Goal: Transaction & Acquisition: Purchase product/service

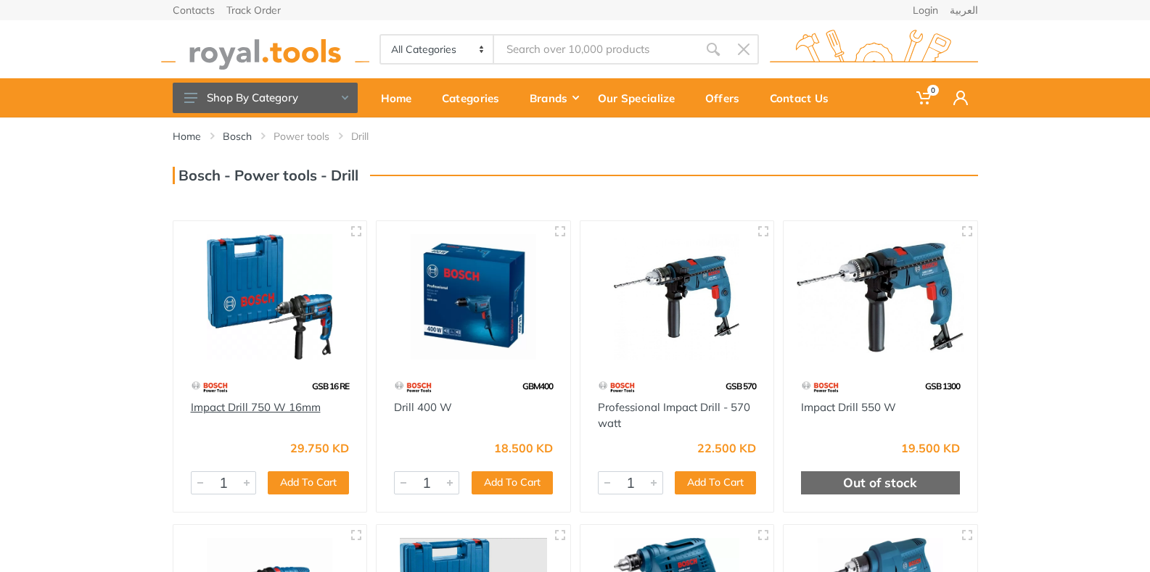
click at [241, 408] on link "Impact Drill 750 W 16mm" at bounding box center [256, 408] width 130 height 14
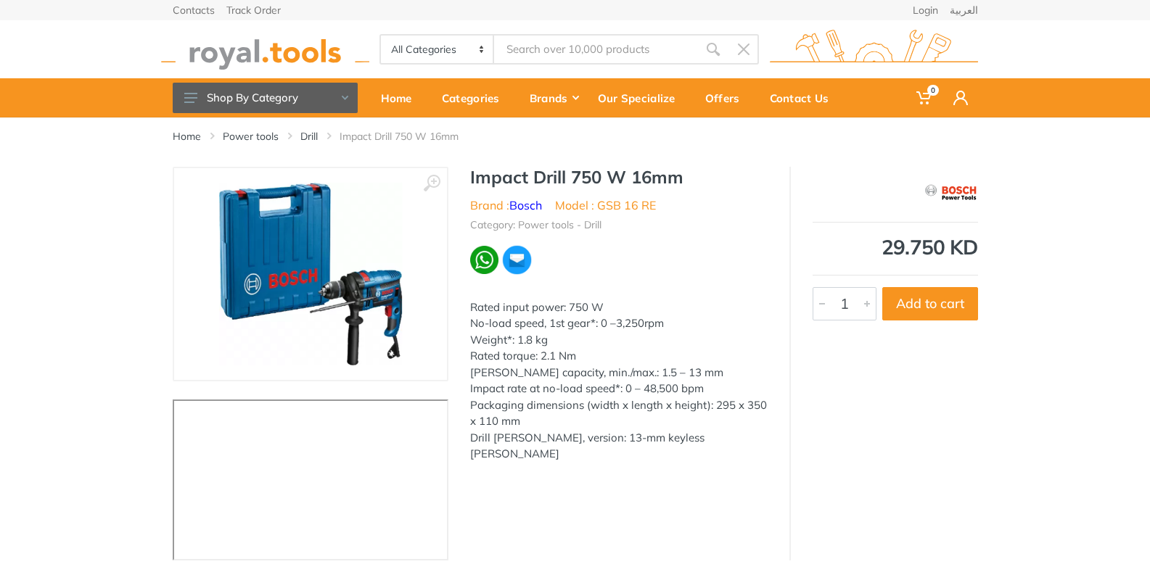
click at [387, 290] on img at bounding box center [310, 274] width 183 height 183
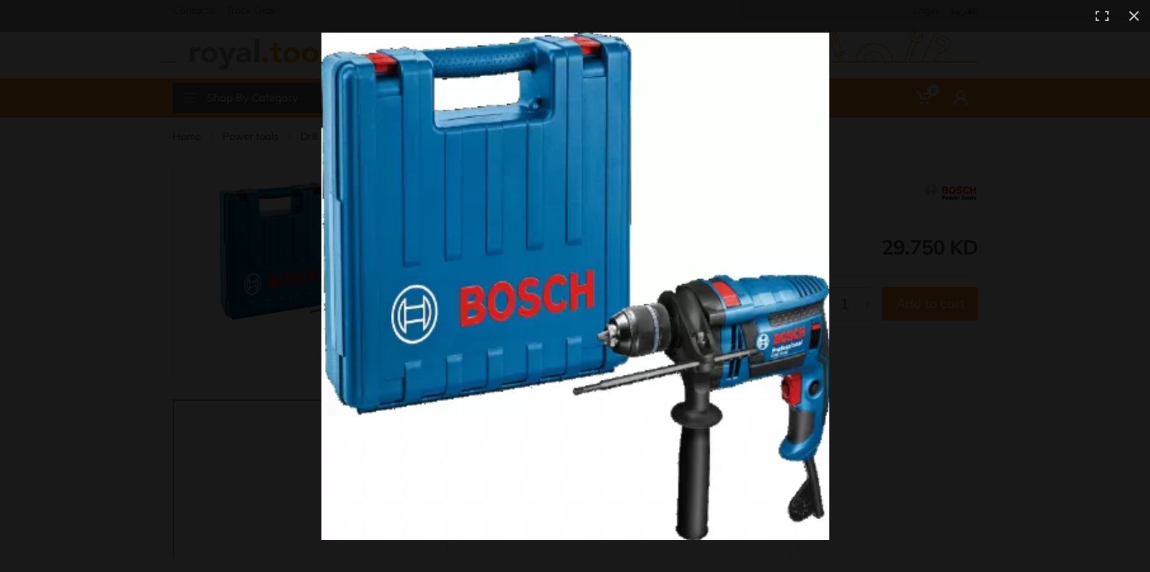
click at [784, 343] on img at bounding box center [575, 287] width 508 height 508
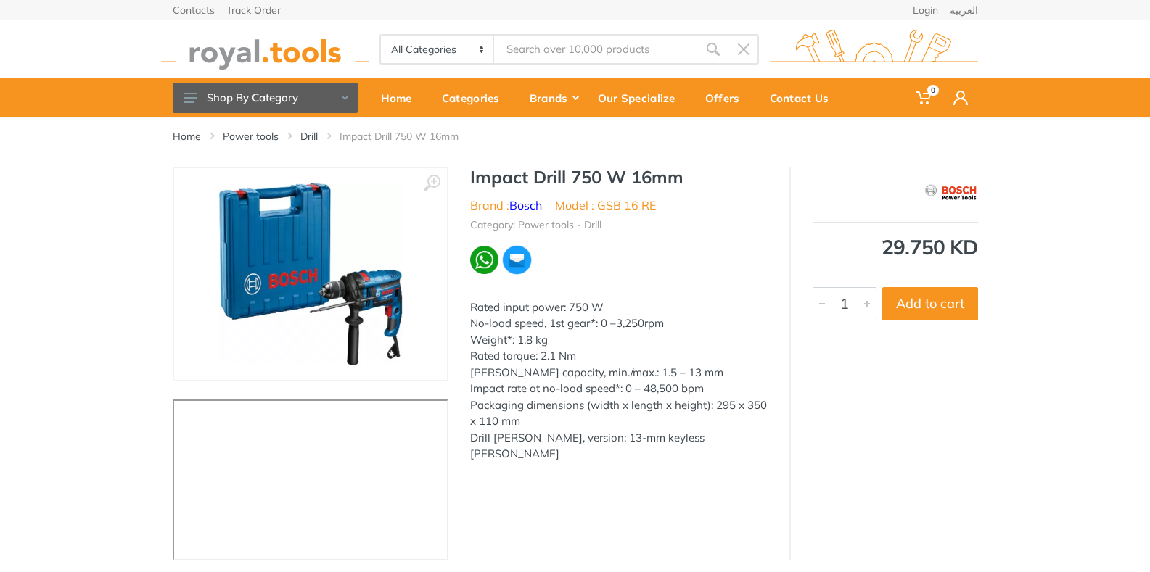
click at [361, 284] on img at bounding box center [310, 274] width 183 height 183
click at [369, 276] on img at bounding box center [310, 274] width 183 height 183
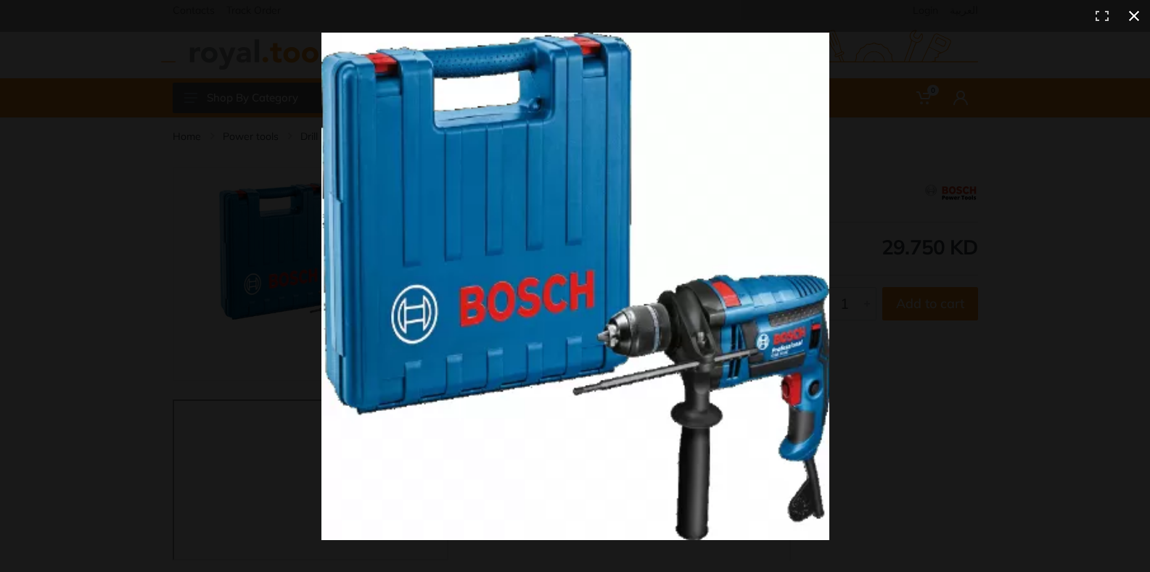
click at [831, 185] on div at bounding box center [895, 319] width 1149 height 572
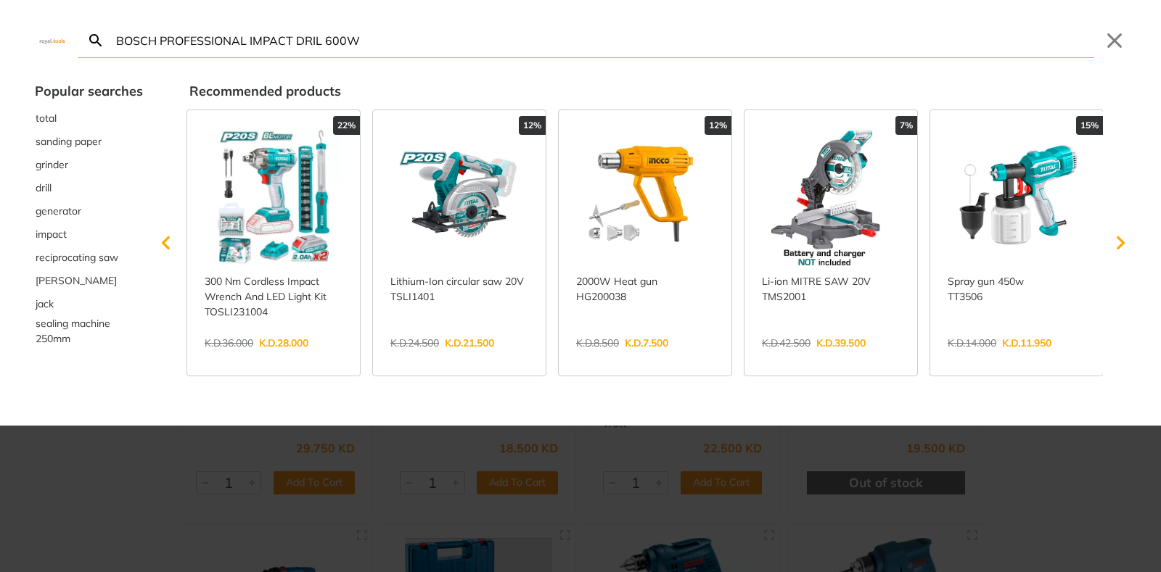
type input "BOSCH PROFESSIONAL IMPACT DRIL 600W"
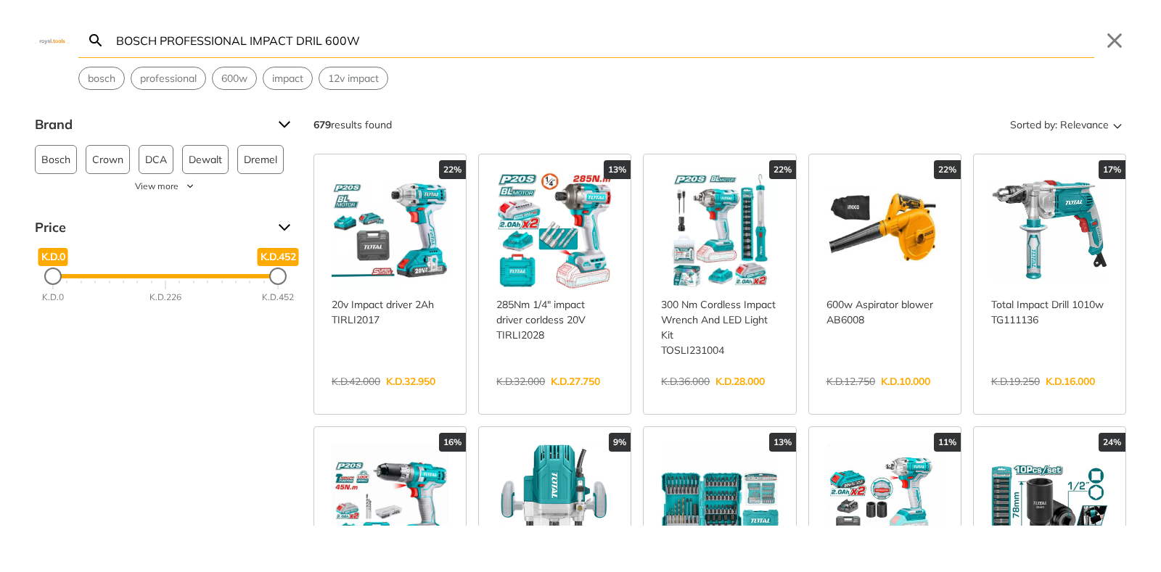
click at [93, 36] on icon "Search" at bounding box center [95, 39] width 12 height 12
click at [407, 36] on input "BOSCH PROFESSIONAL IMPACT DRIL 600W" at bounding box center [603, 40] width 981 height 34
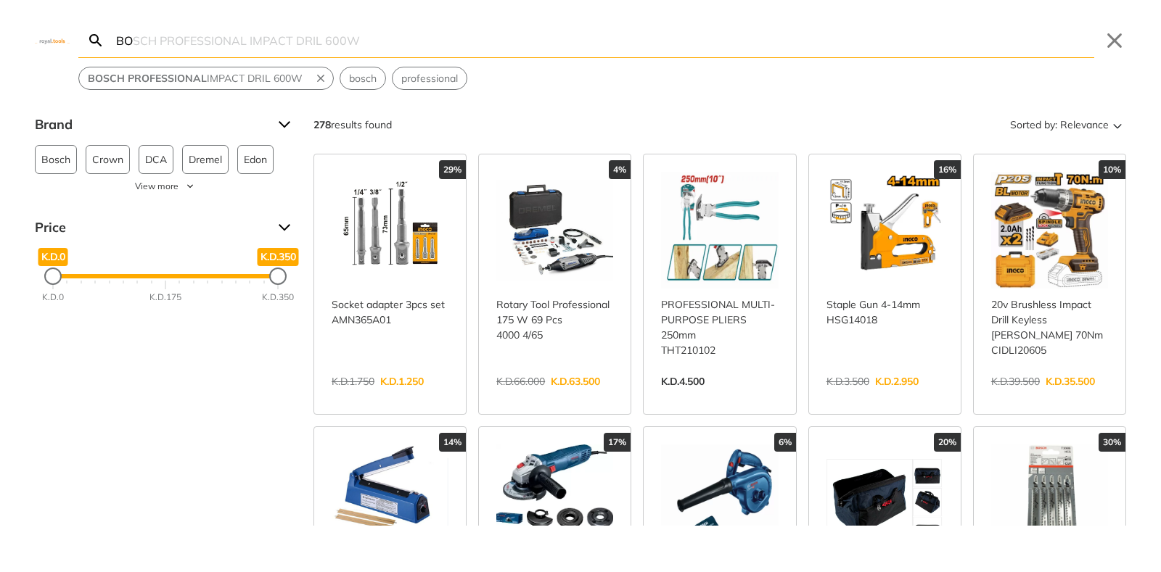
type input "B"
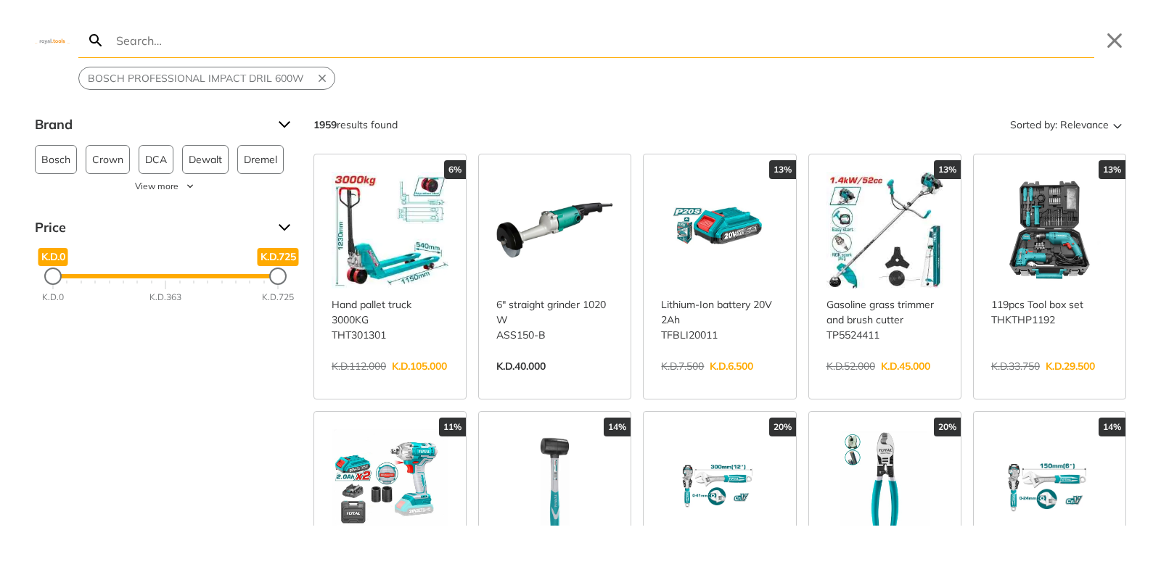
type input "B"
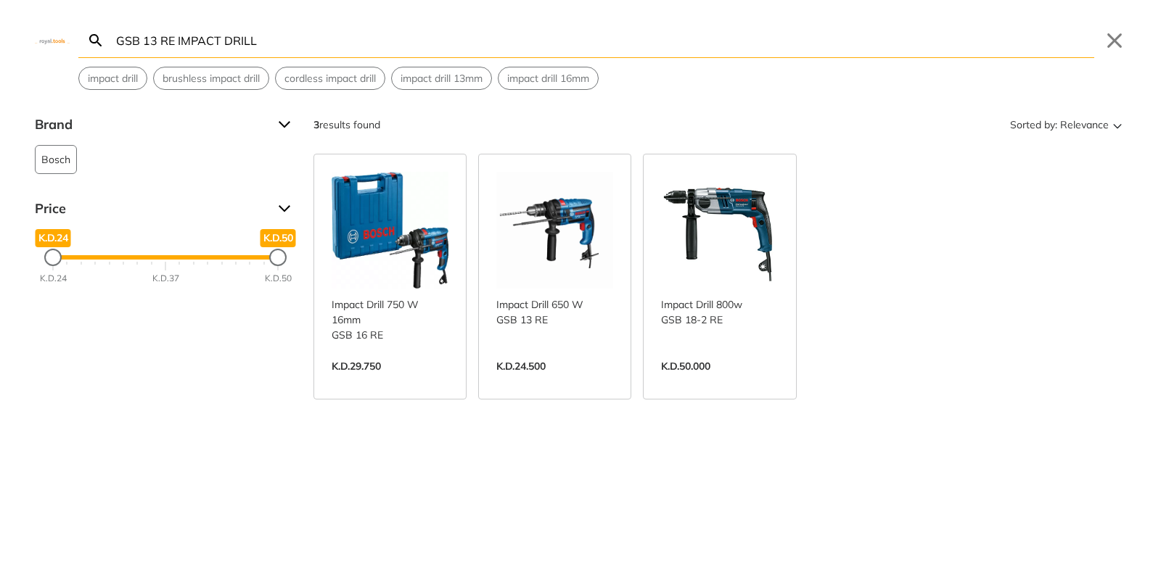
type input "GSB 13 RE IMPACT DRILL"
click at [513, 382] on link "View more →" at bounding box center [554, 382] width 117 height 0
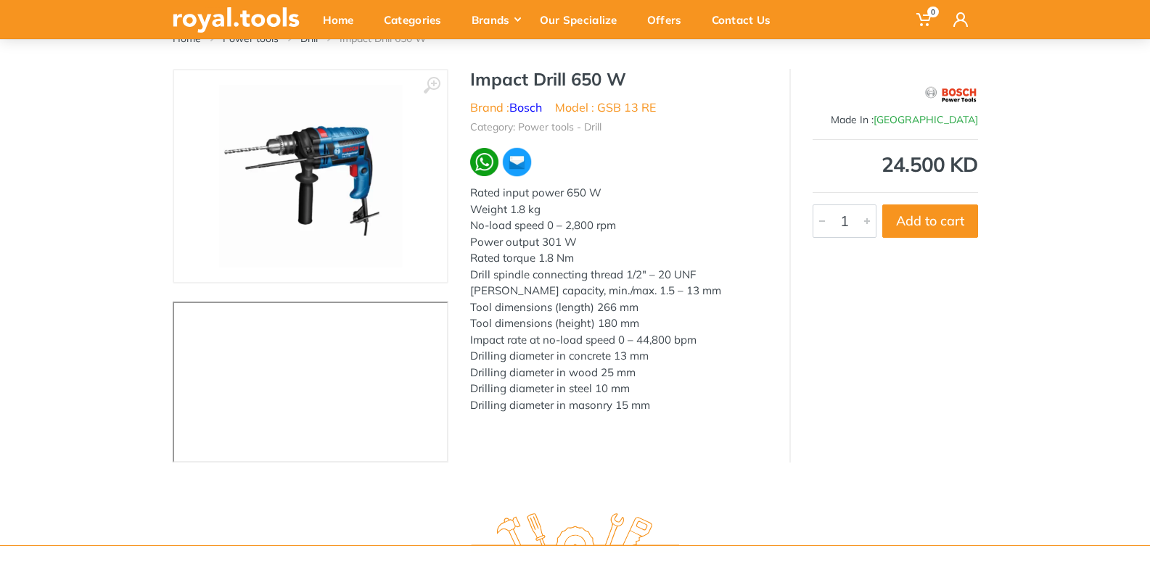
scroll to position [73, 0]
